Goal: Information Seeking & Learning: Learn about a topic

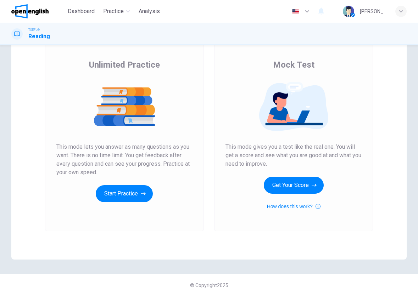
scroll to position [46, 0]
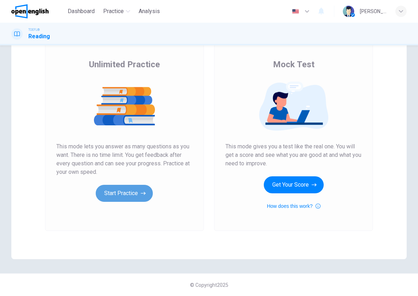
click at [117, 196] on button "Start Practice" at bounding box center [124, 193] width 57 height 17
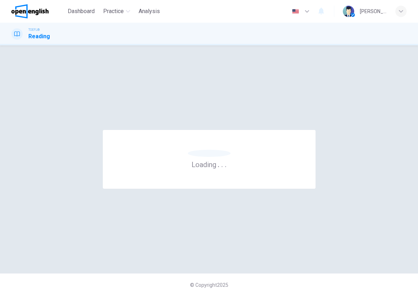
scroll to position [0, 0]
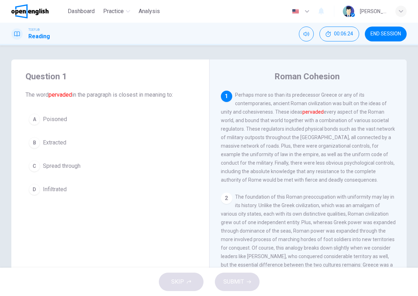
click at [68, 160] on button "C Spread through" at bounding box center [111, 166] width 170 height 18
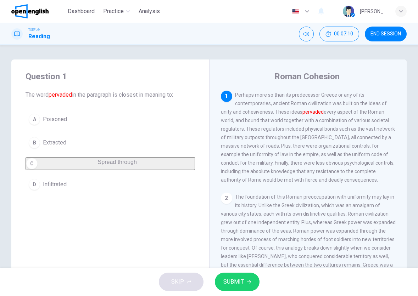
click at [246, 284] on button "SUBMIT" at bounding box center [237, 282] width 45 height 18
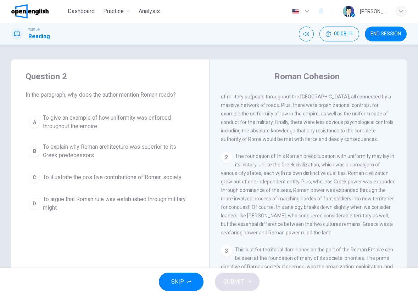
scroll to position [71, 0]
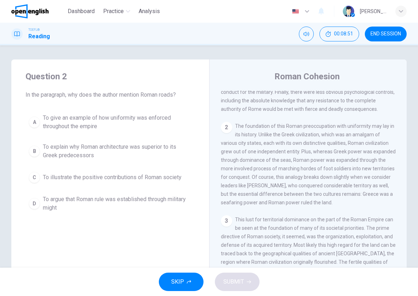
click at [402, 13] on icon "button" at bounding box center [401, 11] width 4 height 4
click at [255, 296] on div at bounding box center [209, 296] width 418 height 0
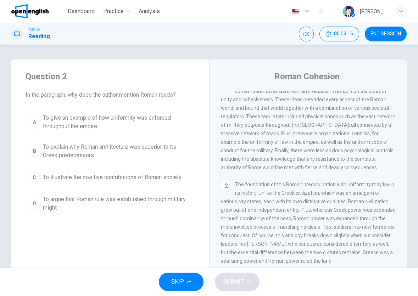
scroll to position [0, 0]
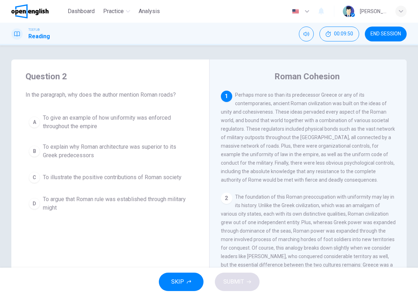
click at [146, 118] on span "To give an example of how uniformity was enforced throughout the empire" at bounding box center [117, 122] width 149 height 17
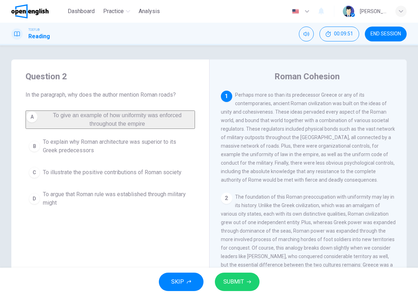
click at [243, 283] on button "SUBMIT" at bounding box center [237, 282] width 45 height 18
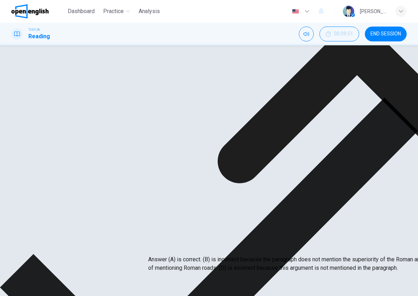
scroll to position [35, 0]
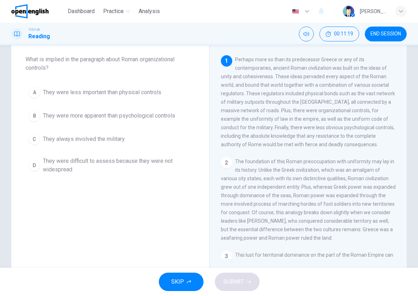
click at [111, 118] on span "They were more apparent than psychological controls" at bounding box center [109, 116] width 132 height 9
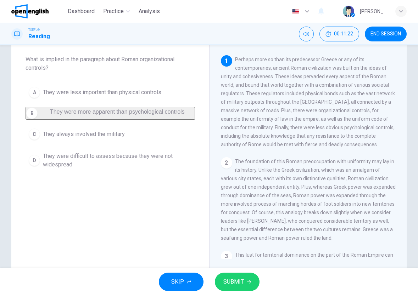
click at [243, 282] on span "SUBMIT" at bounding box center [233, 282] width 21 height 10
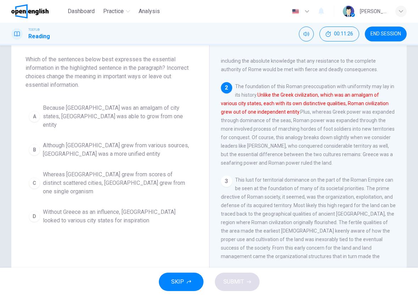
scroll to position [0, 0]
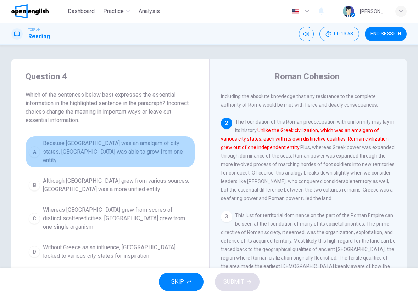
click at [154, 139] on button "A Because [GEOGRAPHIC_DATA] was an amalgam of city states, [GEOGRAPHIC_DATA] wa…" at bounding box center [111, 152] width 170 height 32
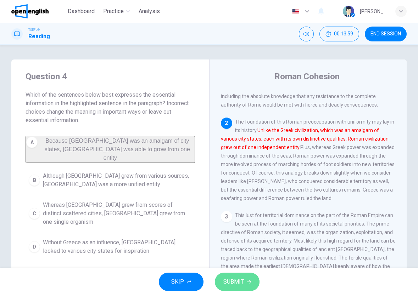
click at [233, 282] on span "SUBMIT" at bounding box center [233, 282] width 21 height 10
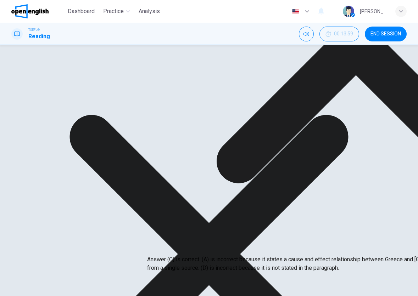
click at [105, 201] on div "A Because [GEOGRAPHIC_DATA] was an amalgam of city states, [GEOGRAPHIC_DATA] wa…" at bounding box center [111, 190] width 170 height 108
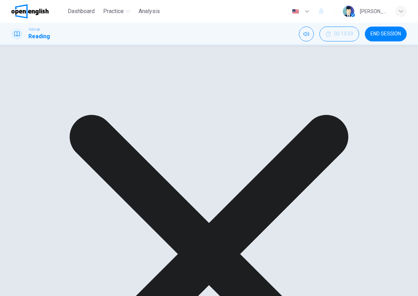
drag, startPoint x: 187, startPoint y: 204, endPoint x: 77, endPoint y: 204, distance: 109.6
click at [80, 202] on div "A Because [GEOGRAPHIC_DATA] was an amalgam of city states, [GEOGRAPHIC_DATA] wa…" at bounding box center [111, 190] width 170 height 108
drag, startPoint x: 43, startPoint y: 202, endPoint x: 185, endPoint y: 216, distance: 143.2
click at [185, 216] on div "A Because [GEOGRAPHIC_DATA] was an amalgam of city states, [GEOGRAPHIC_DATA] wa…" at bounding box center [111, 190] width 170 height 108
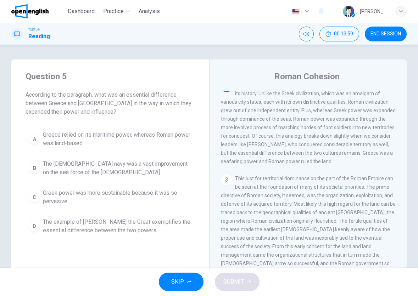
scroll to position [113, 0]
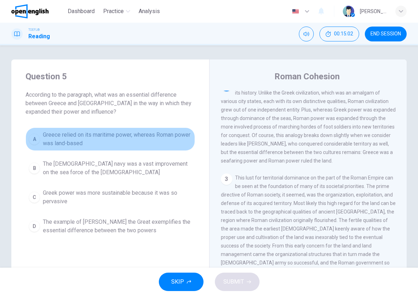
click at [122, 139] on span "Greece relied on its maritime power, whereas Roman power was land-based" at bounding box center [117, 139] width 149 height 17
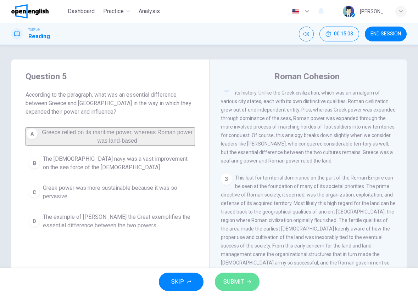
click at [221, 285] on button "SUBMIT" at bounding box center [237, 282] width 45 height 18
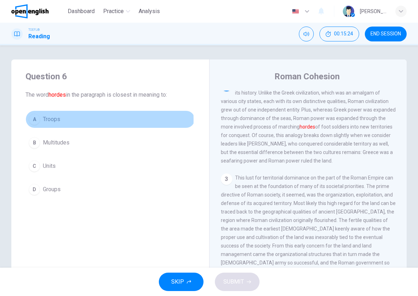
click at [49, 120] on span "Troops" at bounding box center [51, 119] width 17 height 9
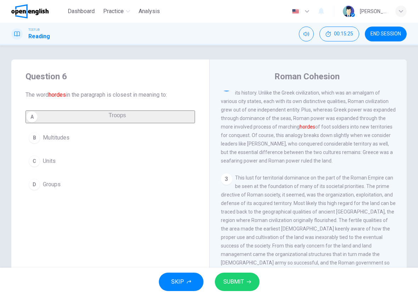
click at [238, 284] on span "SUBMIT" at bounding box center [233, 282] width 21 height 10
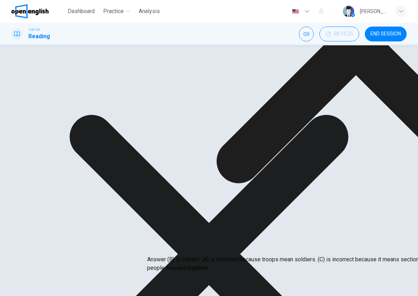
drag, startPoint x: 315, startPoint y: 128, endPoint x: 348, endPoint y: 134, distance: 33.8
click at [348, 134] on div "2 The foundation of this Roman preoccupation with uniformity may lay in its his…" at bounding box center [308, 122] width 175 height 85
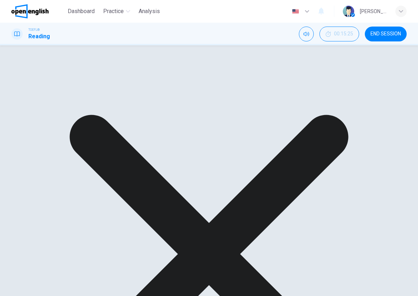
click at [347, 136] on span "The foundation of this Roman preoccupation with uniformity may lay in its histo…" at bounding box center [308, 123] width 175 height 82
drag, startPoint x: 342, startPoint y: 140, endPoint x: 323, endPoint y: 139, distance: 18.1
click at [323, 139] on span "The foundation of this Roman preoccupation with uniformity may lay in its histo…" at bounding box center [308, 123] width 175 height 82
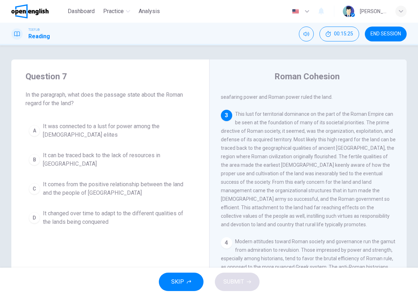
scroll to position [205, 0]
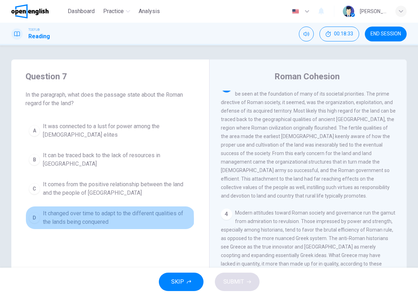
click at [60, 214] on span "It changed over time to adapt to the different qualities of the lands being con…" at bounding box center [117, 218] width 149 height 17
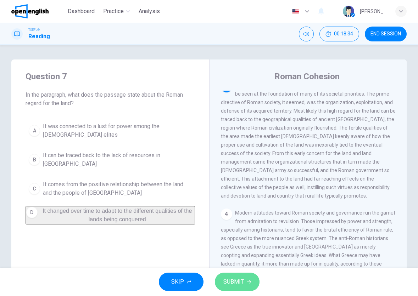
click at [246, 279] on button "SUBMIT" at bounding box center [237, 282] width 45 height 18
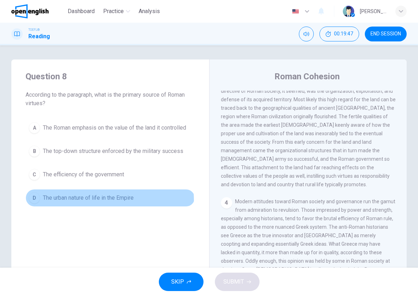
click at [104, 200] on span "The urban nature of life in the Empire" at bounding box center [88, 198] width 91 height 9
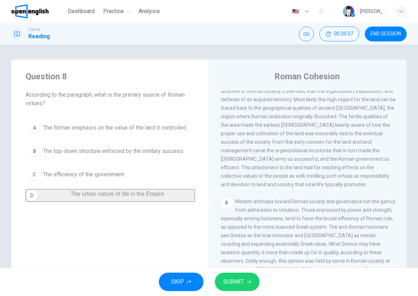
click at [139, 150] on span "The top-down structure enforced by the military success" at bounding box center [113, 151] width 140 height 9
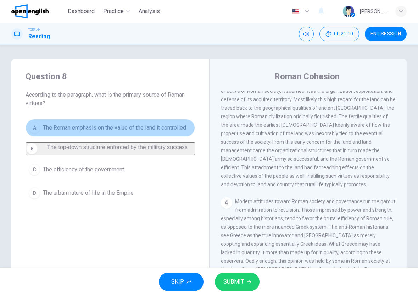
click at [163, 130] on span "The Roman emphasis on the value of the land it controlled" at bounding box center [114, 128] width 143 height 9
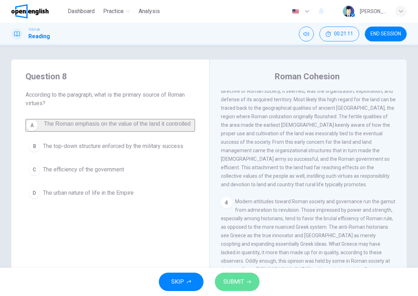
click at [228, 288] on button "SUBMIT" at bounding box center [237, 282] width 45 height 18
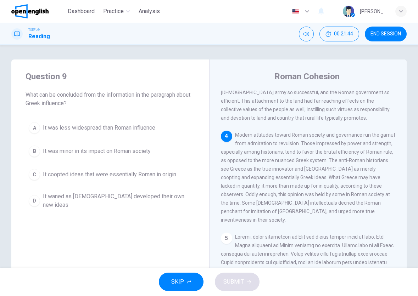
scroll to position [284, 0]
click at [139, 128] on span "It was less widespread than Roman influence" at bounding box center [99, 128] width 112 height 9
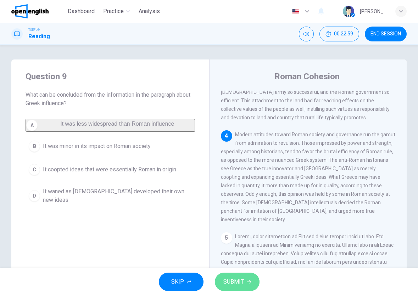
click at [233, 284] on span "SUBMIT" at bounding box center [233, 282] width 21 height 10
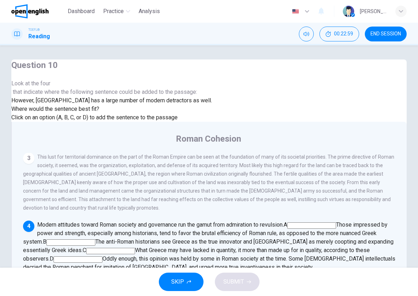
scroll to position [319, 0]
click at [95, 240] on input at bounding box center [70, 243] width 49 height 6
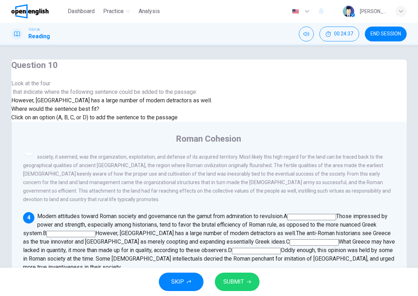
click at [239, 282] on span "SUBMIT" at bounding box center [233, 282] width 21 height 10
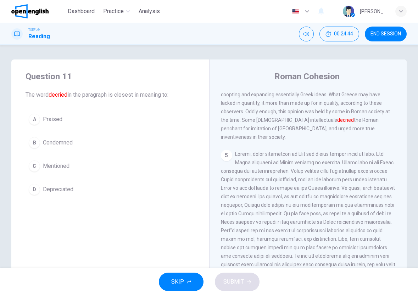
scroll to position [386, 0]
click at [56, 144] on span "Condemned" at bounding box center [58, 143] width 30 height 9
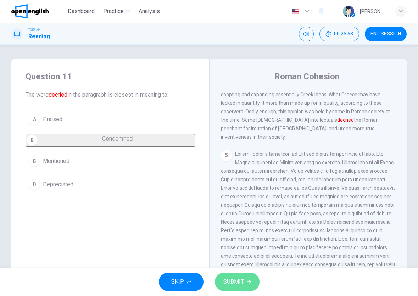
click at [240, 285] on span "SUBMIT" at bounding box center [233, 282] width 21 height 10
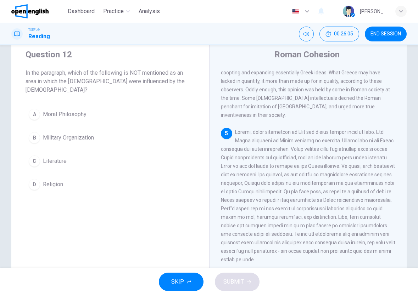
scroll to position [35, 0]
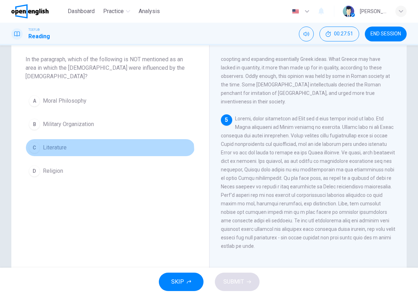
drag, startPoint x: 89, startPoint y: 145, endPoint x: 88, endPoint y: 136, distance: 9.2
click at [89, 143] on button "C Literature" at bounding box center [111, 148] width 170 height 18
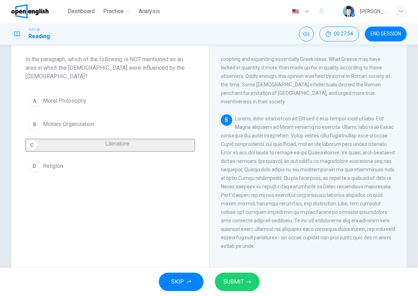
click at [226, 281] on span "SUBMIT" at bounding box center [233, 282] width 21 height 10
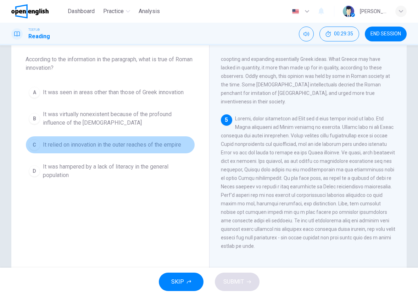
click at [141, 143] on span "It relied on innovation in the outer reaches of the empire" at bounding box center [112, 145] width 138 height 9
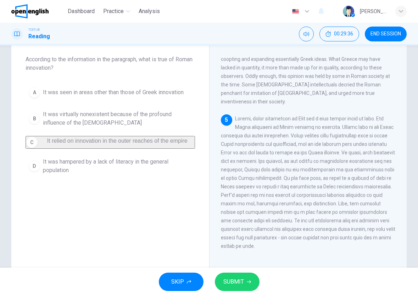
click at [239, 285] on span "SUBMIT" at bounding box center [233, 282] width 21 height 10
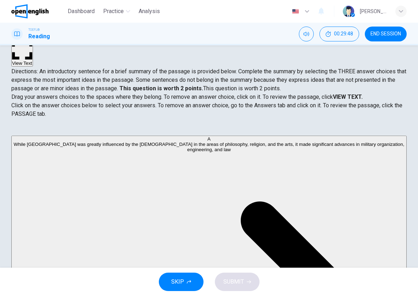
scroll to position [0, 0]
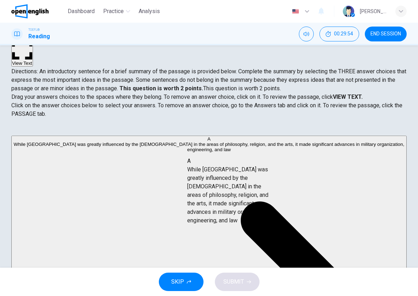
drag, startPoint x: 82, startPoint y: 188, endPoint x: 249, endPoint y: 217, distance: 169.2
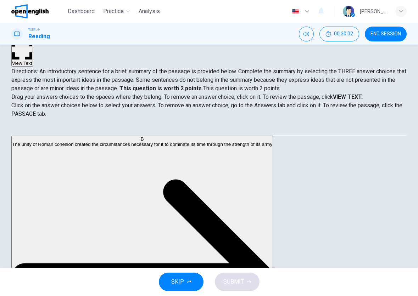
scroll to position [71, 0]
drag, startPoint x: 75, startPoint y: 162, endPoint x: 190, endPoint y: 216, distance: 127.4
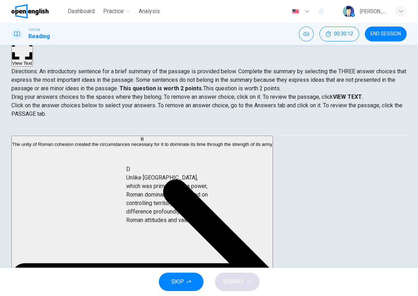
scroll to position [52, 0]
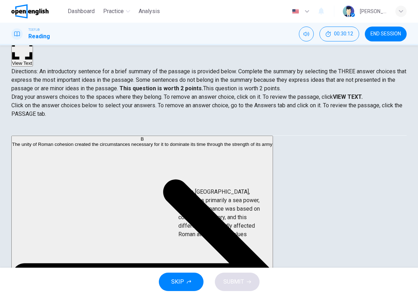
drag, startPoint x: 64, startPoint y: 184, endPoint x: 200, endPoint y: 205, distance: 137.4
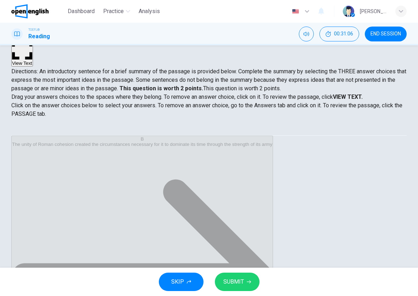
scroll to position [0, 0]
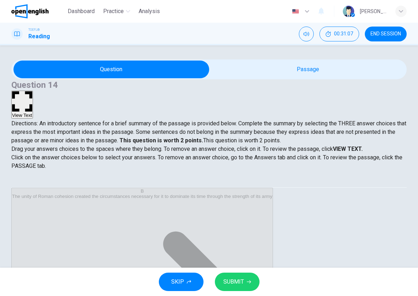
click at [257, 284] on button "SUBMIT" at bounding box center [237, 282] width 45 height 18
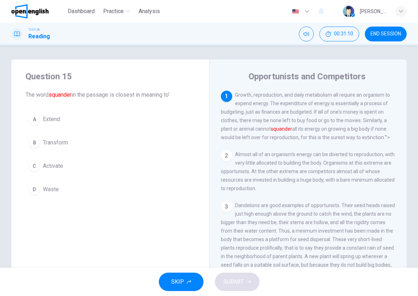
drag, startPoint x: 377, startPoint y: 32, endPoint x: 251, endPoint y: 38, distance: 125.7
click at [379, 32] on span "END SESSION" at bounding box center [386, 34] width 30 height 6
